Goal: Task Accomplishment & Management: Complete application form

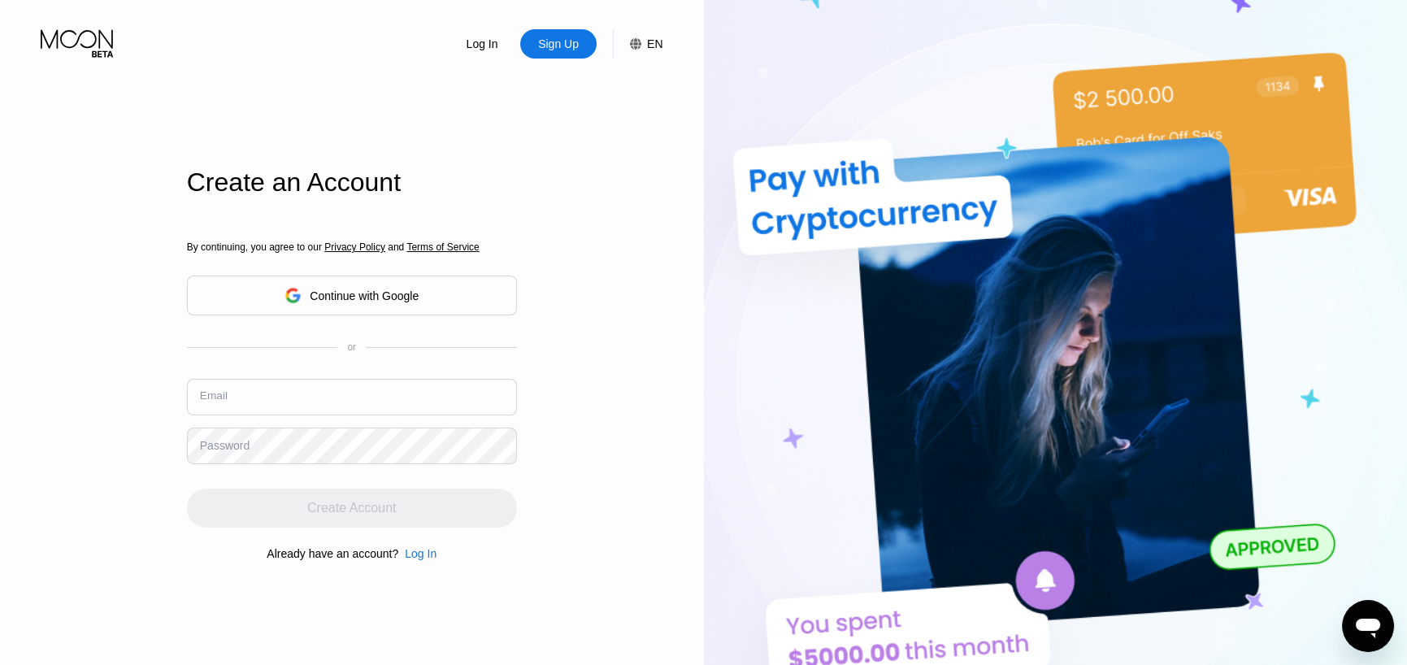
click at [325, 397] on input "text" at bounding box center [352, 397] width 330 height 37
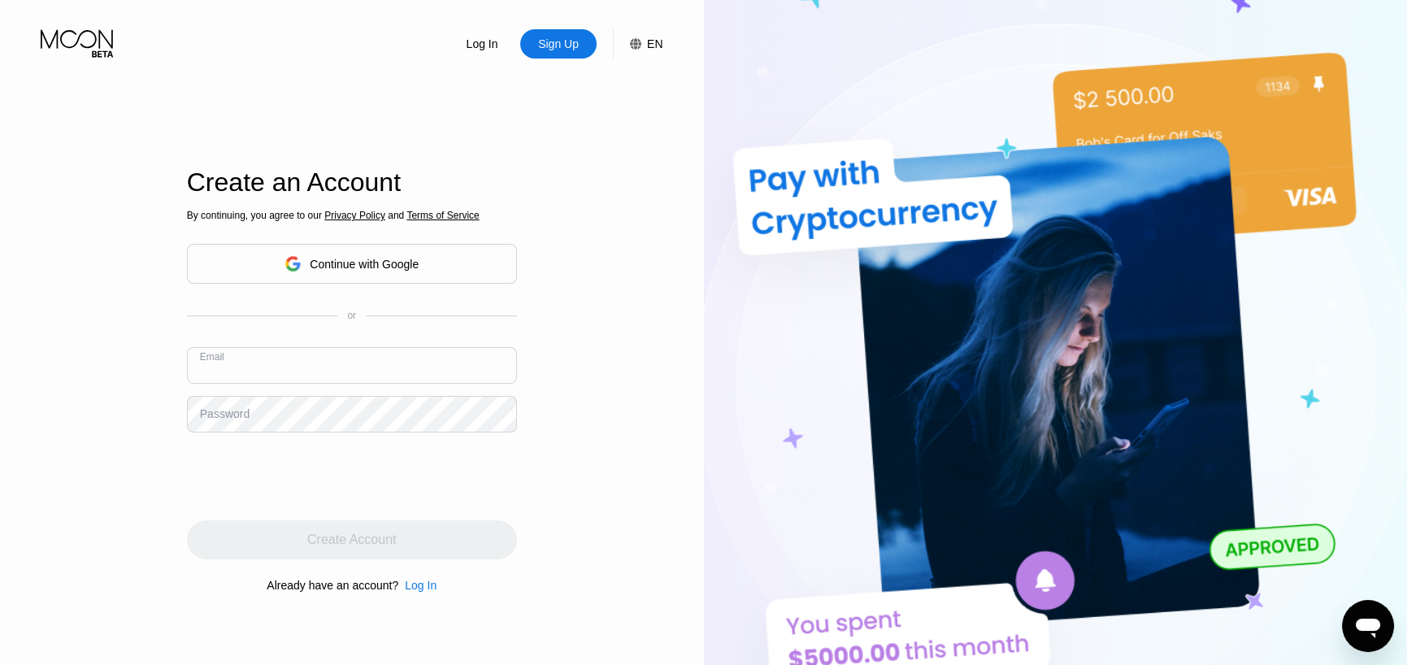
paste input "[PERSON_NAME][EMAIL_ADDRESS][DOMAIN_NAME]"
type input "[PERSON_NAME][EMAIL_ADDRESS][DOMAIN_NAME]"
click at [285, 371] on input "[PERSON_NAME][EMAIL_ADDRESS][DOMAIN_NAME]" at bounding box center [352, 365] width 330 height 37
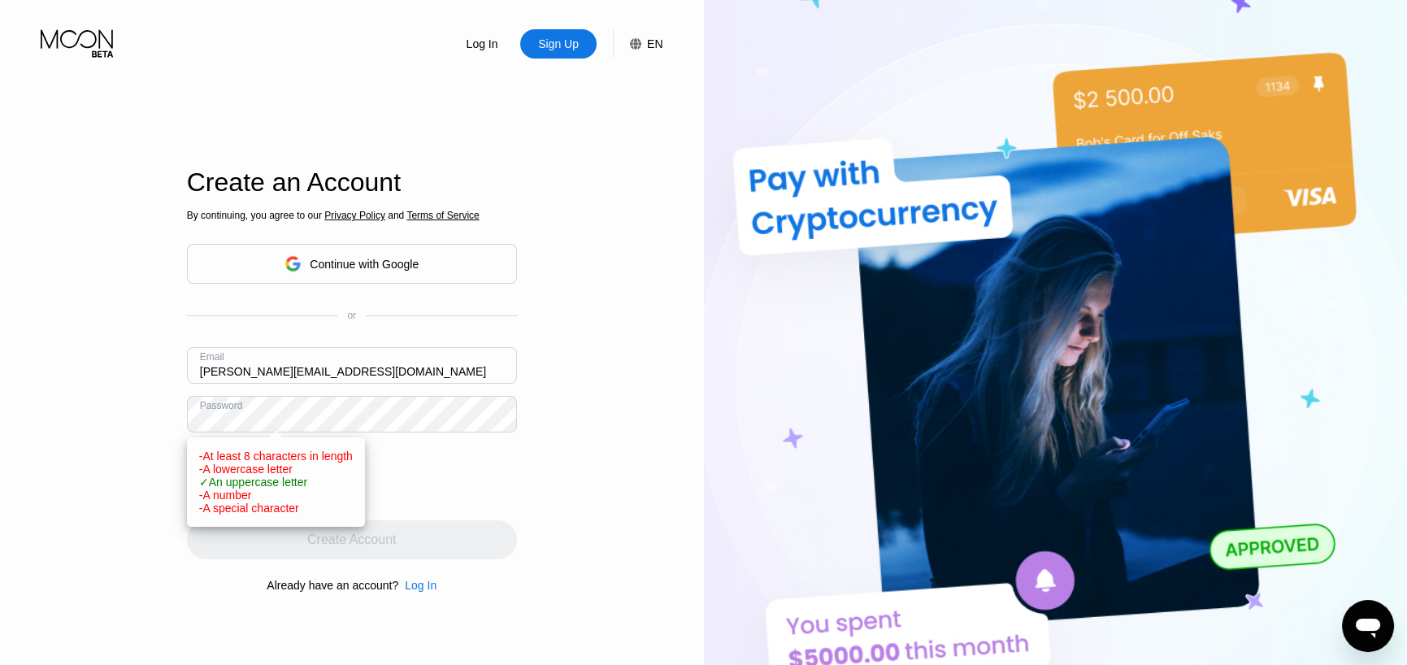
click at [287, 367] on input "[PERSON_NAME][EMAIL_ADDRESS][DOMAIN_NAME]" at bounding box center [352, 365] width 330 height 37
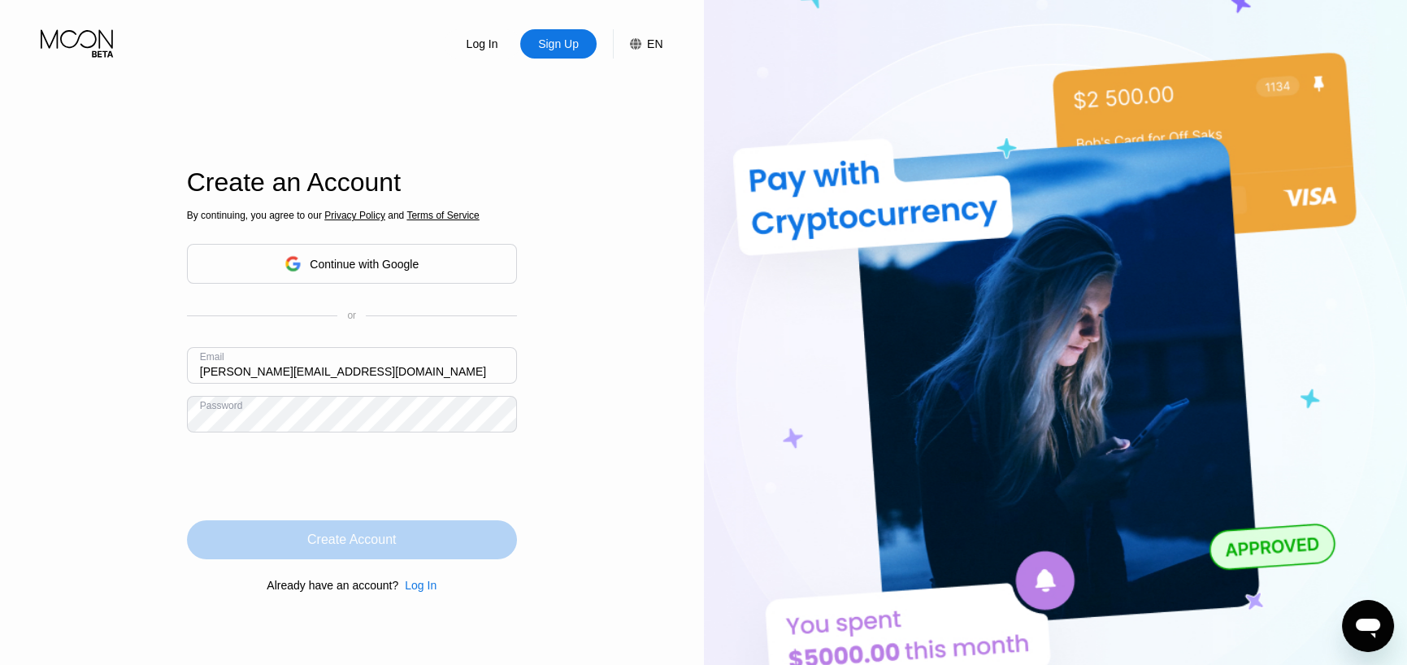
click at [365, 548] on div "Create Account" at bounding box center [351, 539] width 89 height 16
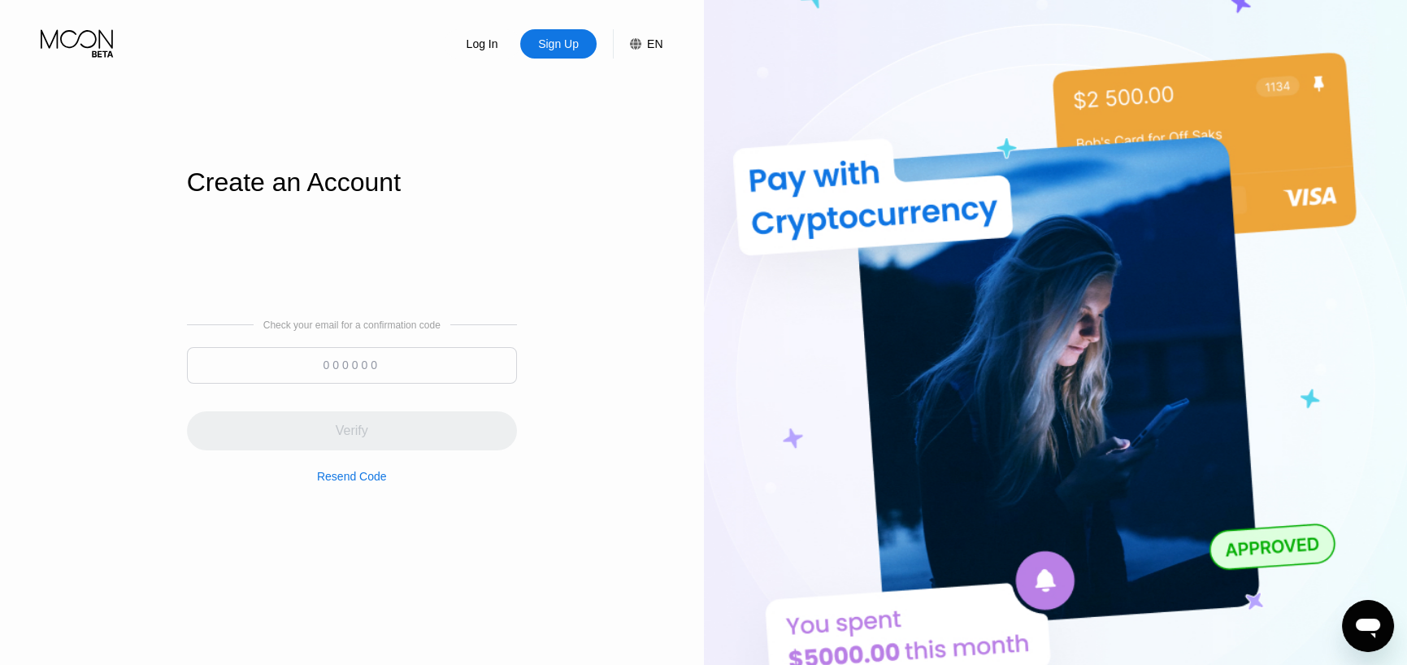
click at [358, 358] on input at bounding box center [352, 365] width 330 height 37
paste input "681503"
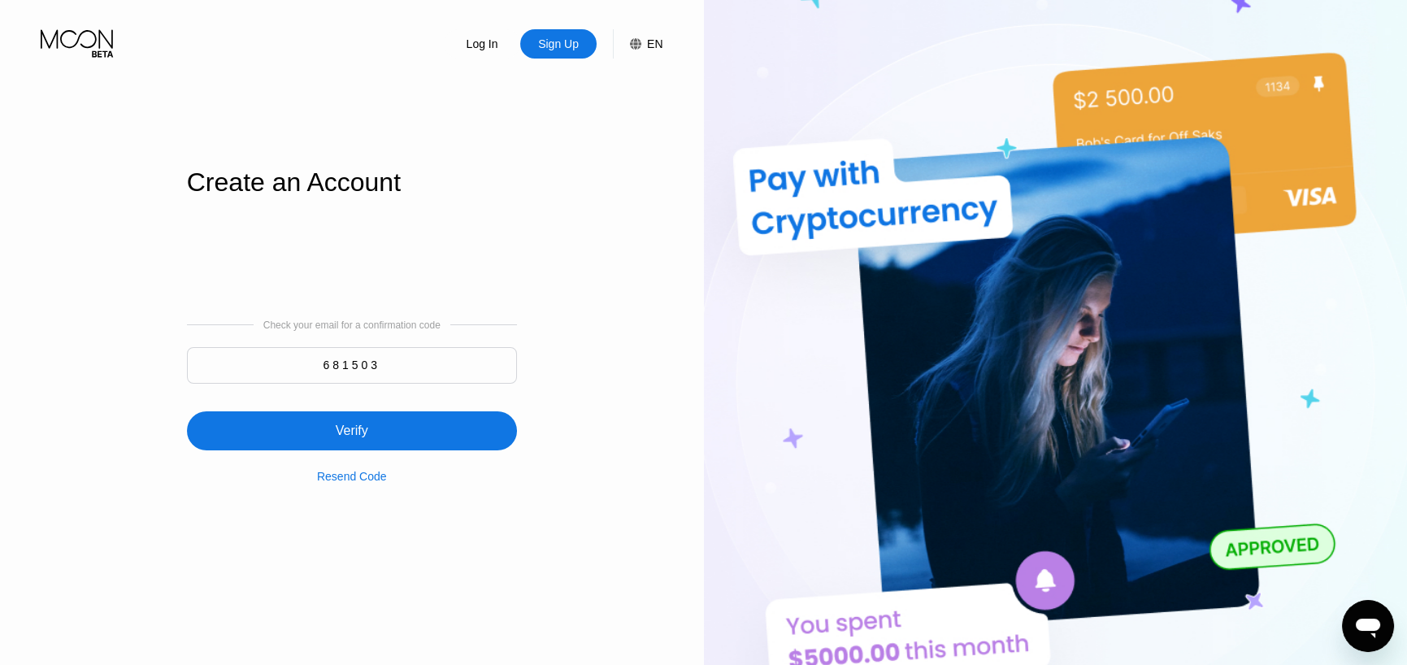
type input "681503"
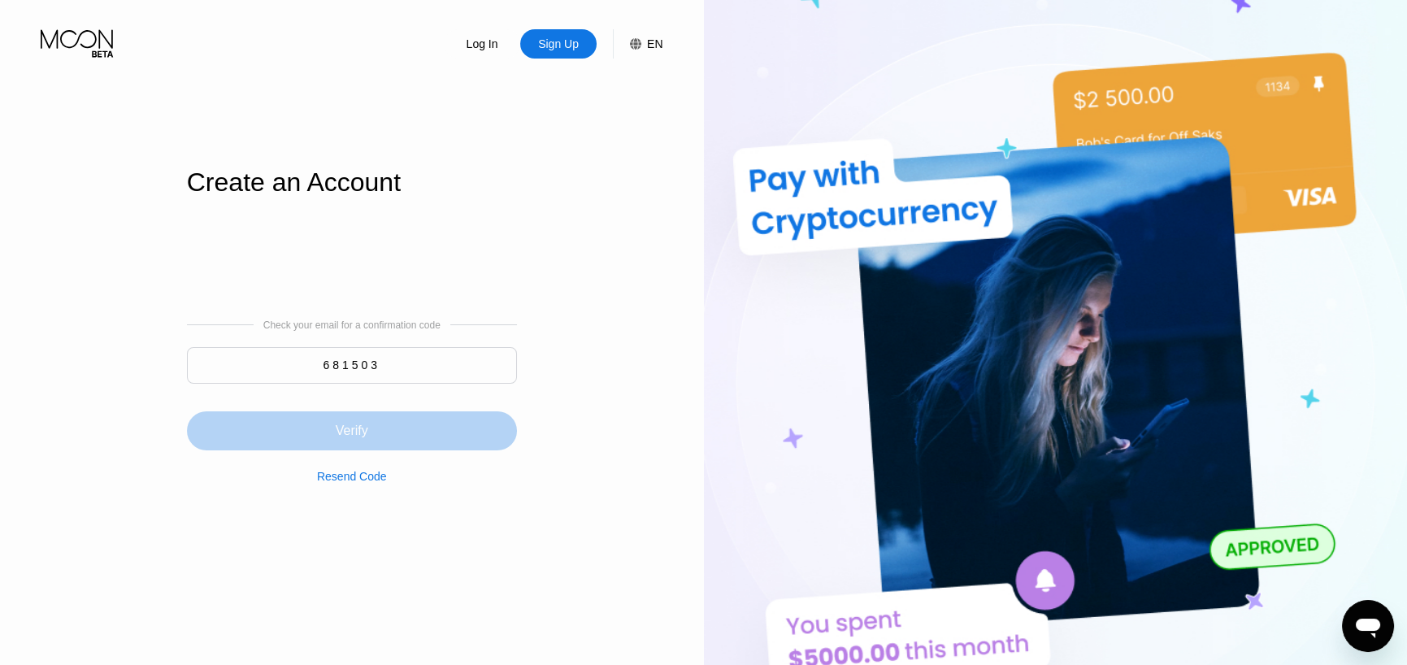
click at [384, 429] on div "Verify" at bounding box center [352, 430] width 330 height 39
